Goal: Task Accomplishment & Management: Manage account settings

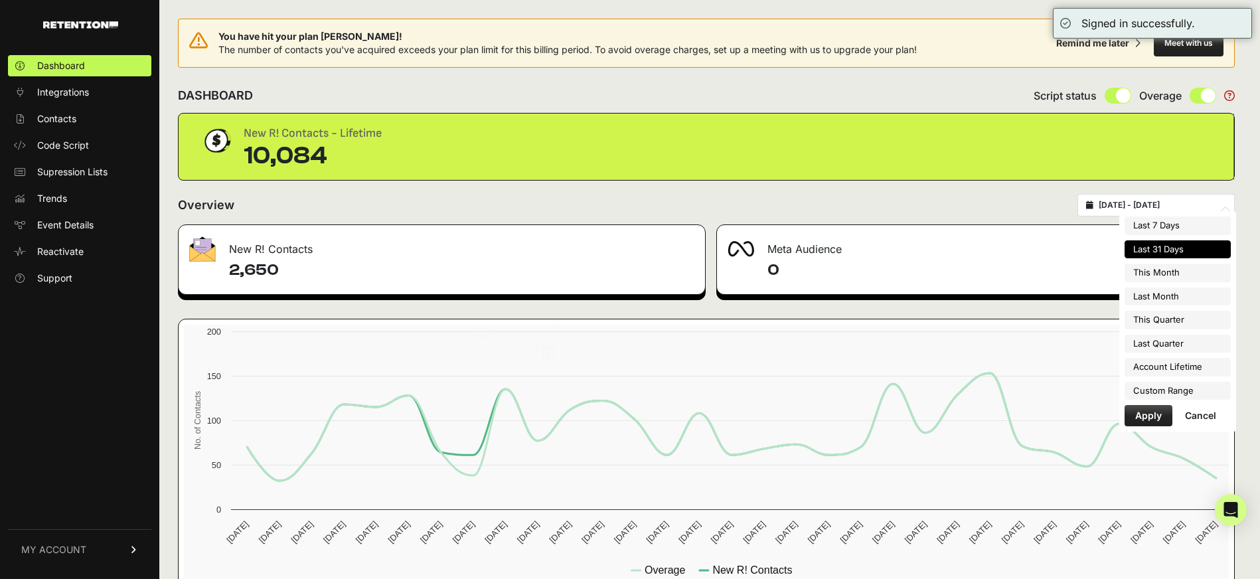
click at [1191, 206] on input "2025-07-15 - 2025-08-14" at bounding box center [1161, 205] width 127 height 11
click at [1132, 392] on li "Custom Range" at bounding box center [1177, 391] width 106 height 19
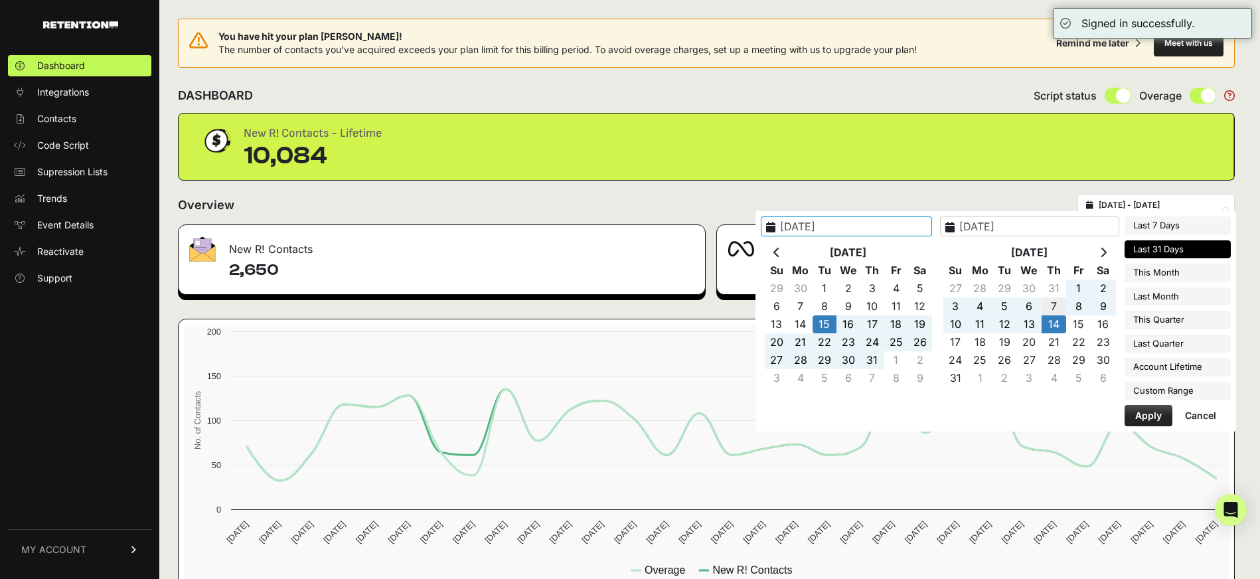
type input "2025-08-07"
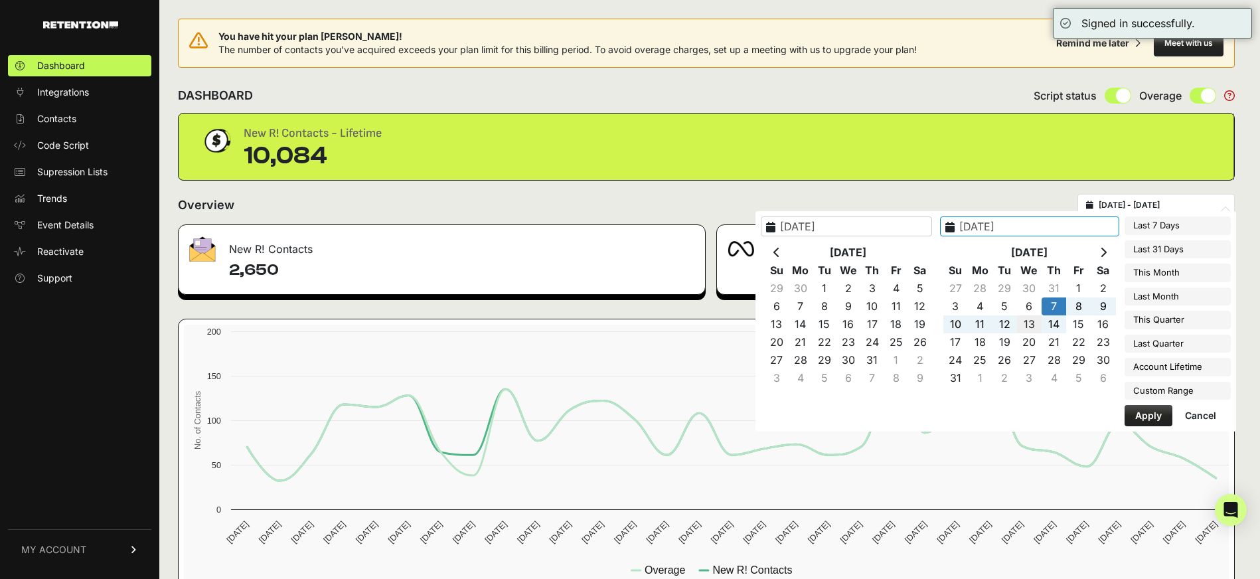
type input "2025-08-13"
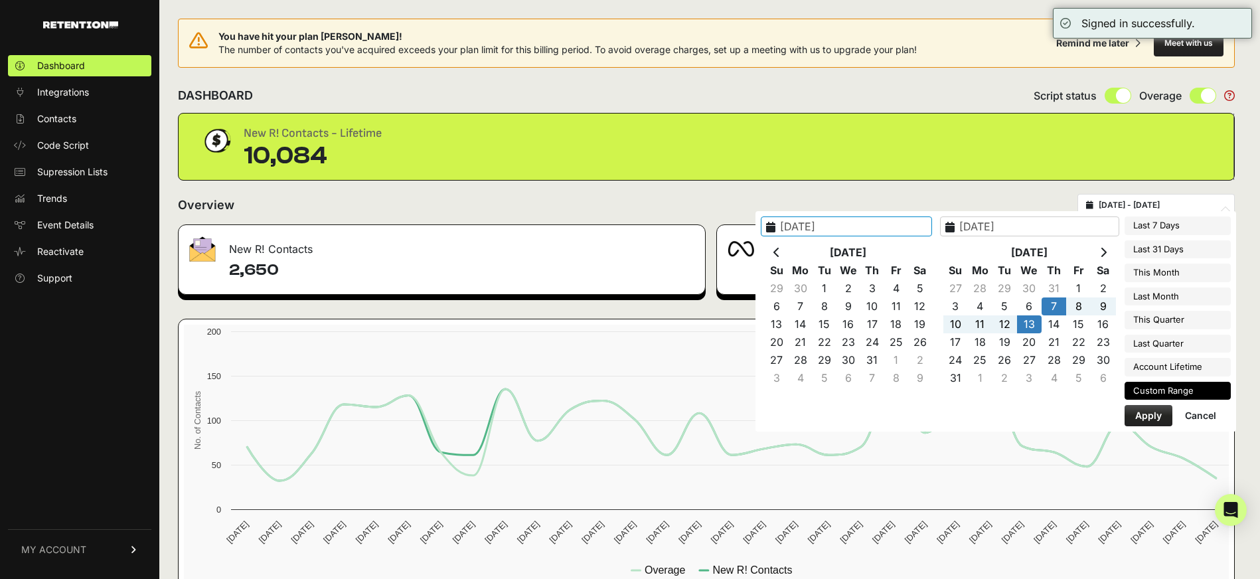
type input "2025-08-07"
click at [1140, 412] on button "Apply" at bounding box center [1148, 415] width 48 height 21
type input "2025-08-07 - 2025-08-13"
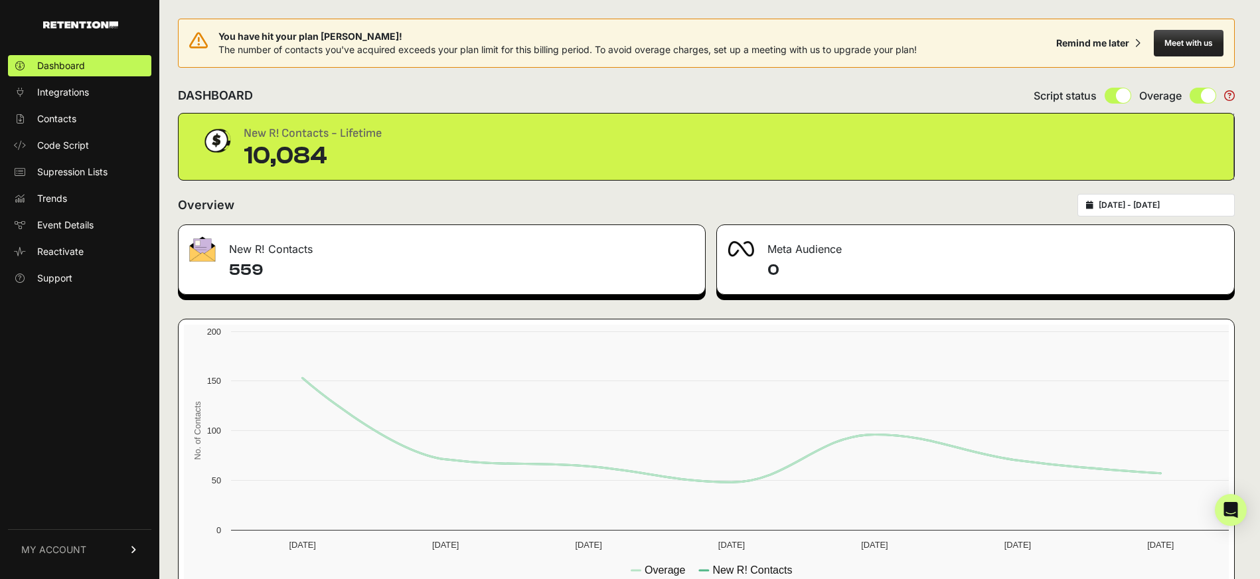
click at [66, 550] on span "MY ACCOUNT" at bounding box center [53, 549] width 65 height 13
click at [66, 550] on div "Dashboard Integrations Contacts Code Script Supression Lists Trends Event Detai…" at bounding box center [79, 310] width 159 height 536
click at [77, 552] on link "Sign Out" at bounding box center [79, 558] width 143 height 21
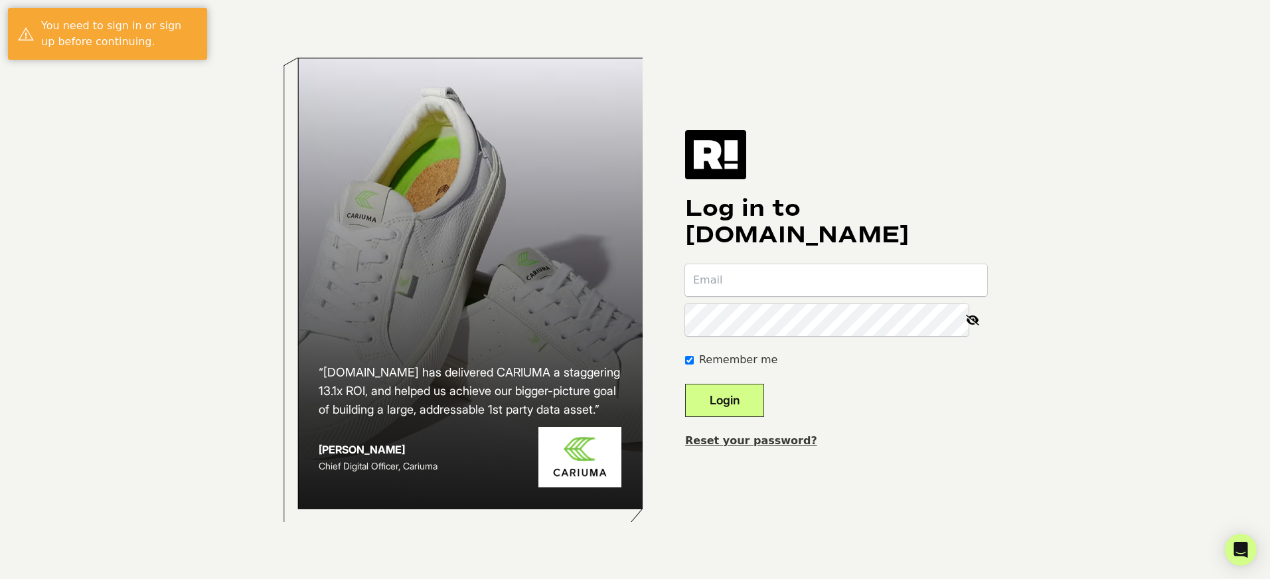
click at [905, 274] on input "email" at bounding box center [836, 280] width 302 height 32
type input "[PERSON_NAME][EMAIL_ADDRESS][DOMAIN_NAME]"
click at [685, 384] on button "Login" at bounding box center [724, 400] width 79 height 33
